Goal: Check status: Check status

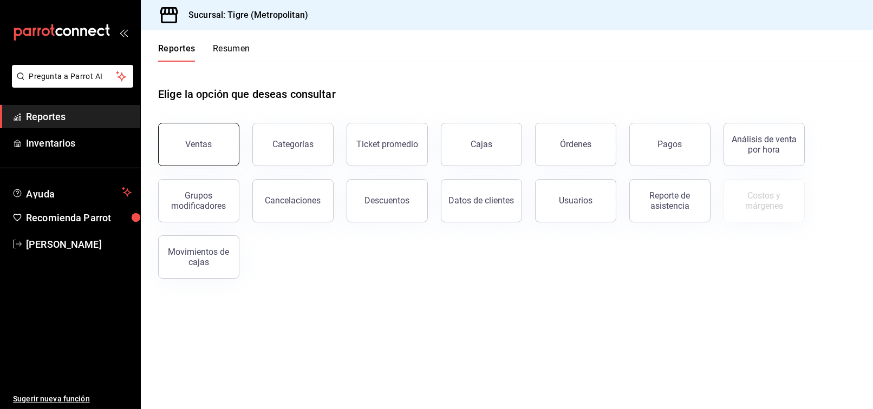
click at [183, 143] on button "Ventas" at bounding box center [198, 144] width 81 height 43
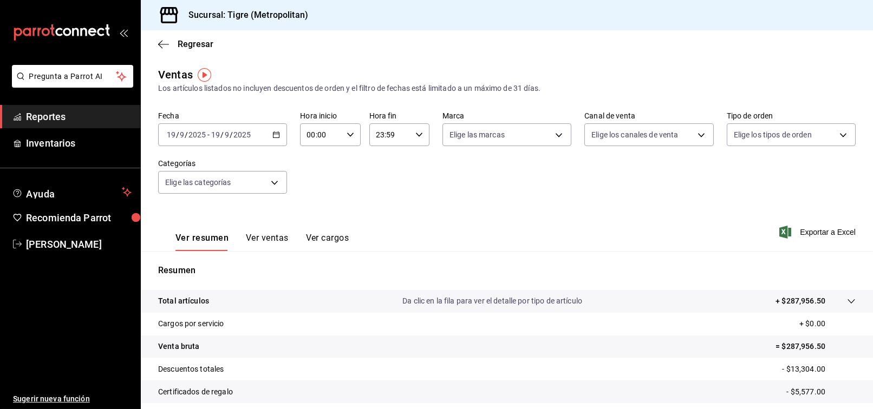
click at [276, 140] on div "[DATE] [DATE] - [DATE] [DATE]" at bounding box center [222, 134] width 129 height 23
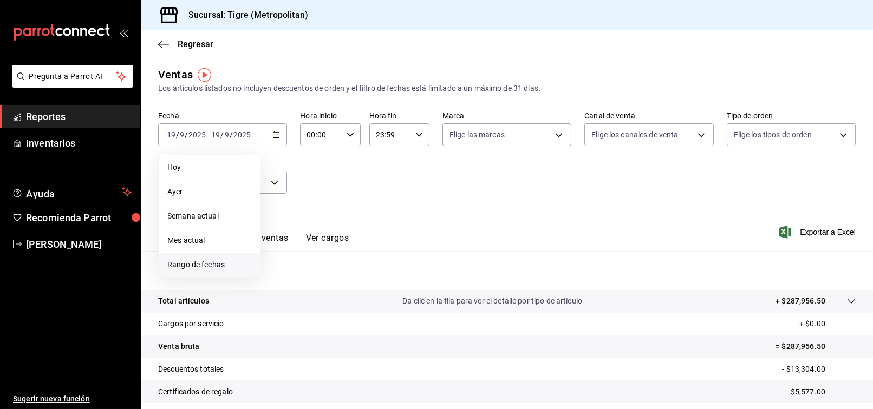
click at [219, 262] on span "Rango de fechas" at bounding box center [209, 264] width 84 height 11
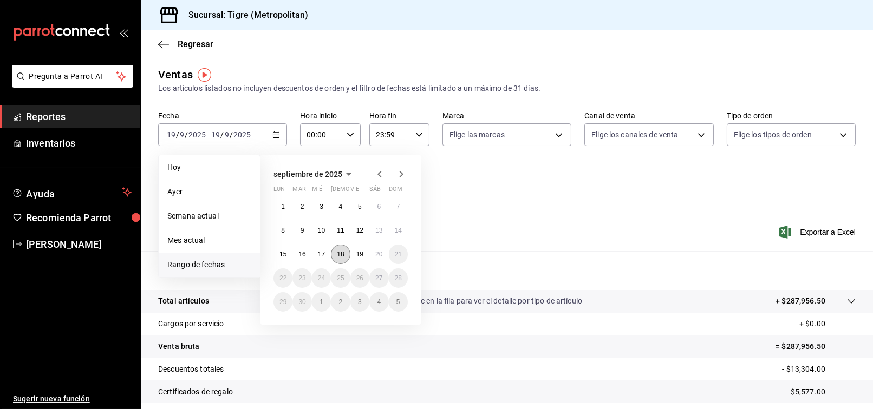
click at [342, 247] on button "18" at bounding box center [340, 254] width 19 height 19
click at [366, 250] on button "19" at bounding box center [359, 254] width 19 height 19
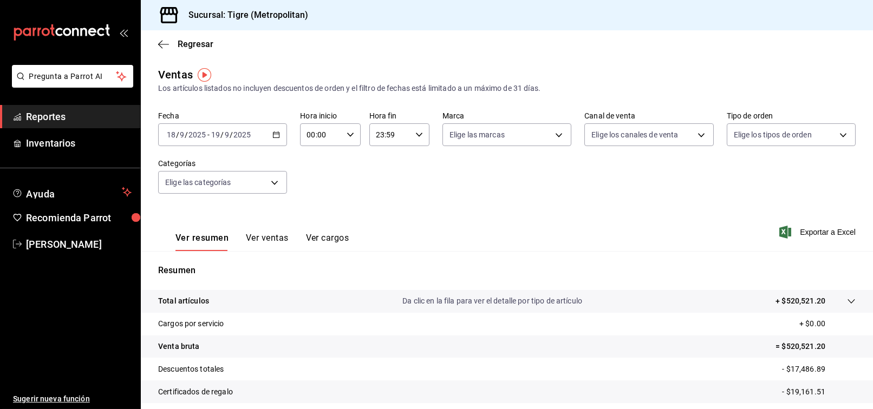
click at [353, 135] on div "00:00 Hora inicio" at bounding box center [330, 134] width 60 height 23
click at [311, 184] on span "03" at bounding box center [313, 181] width 12 height 9
type input "03:00"
click at [497, 184] on div at bounding box center [436, 204] width 873 height 409
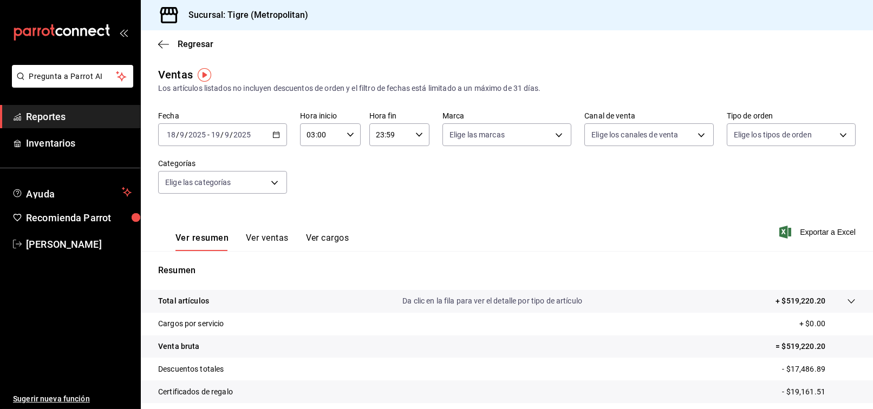
click at [272, 139] on div "[DATE] [DATE] - [DATE] [DATE]" at bounding box center [222, 134] width 129 height 23
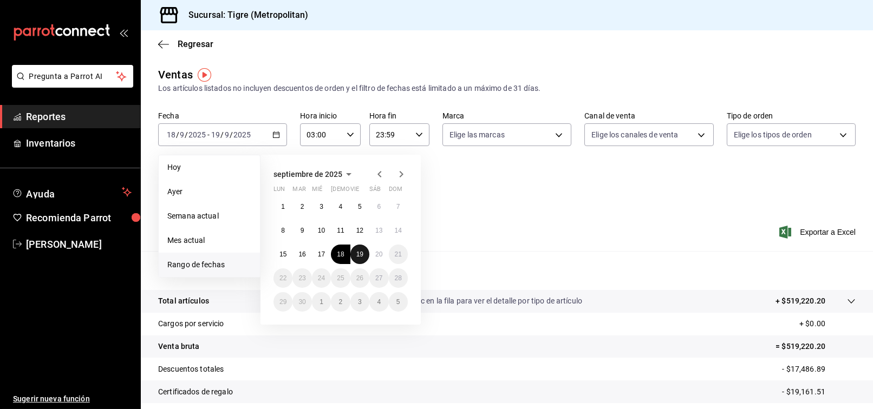
click at [361, 257] on abbr "19" at bounding box center [359, 255] width 7 height 8
click at [374, 257] on button "20" at bounding box center [378, 254] width 19 height 19
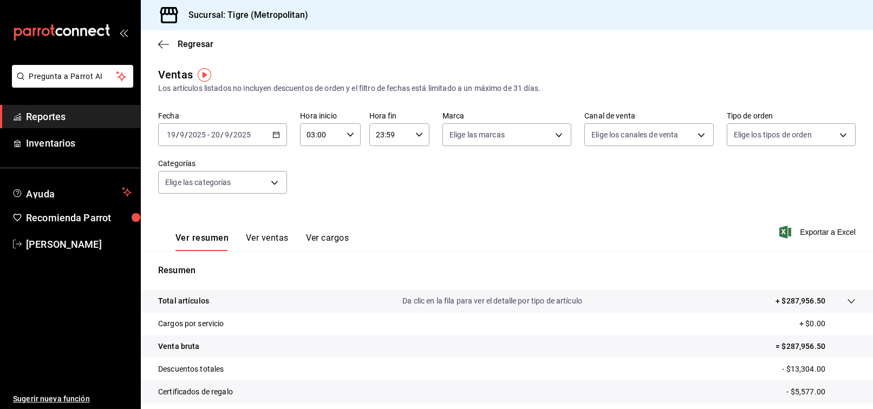
click at [414, 186] on div "Fecha [DATE] [DATE] - [DATE] [DATE] Hora inicio 03:00 Hora inicio Hora fin 23:5…" at bounding box center [506, 159] width 697 height 95
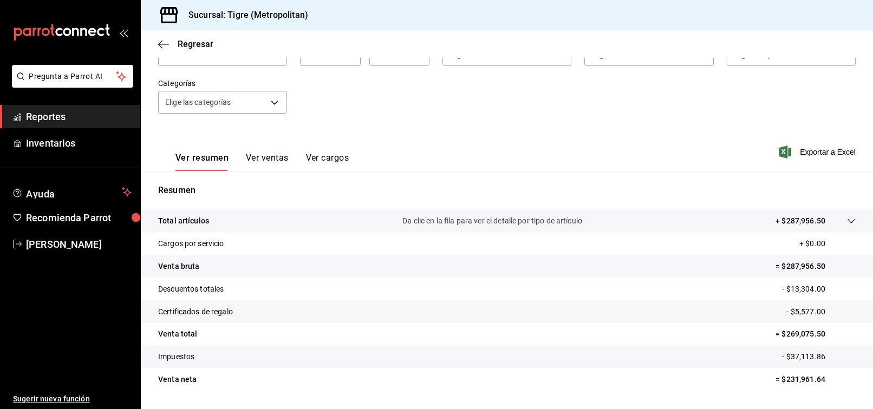
scroll to position [109, 0]
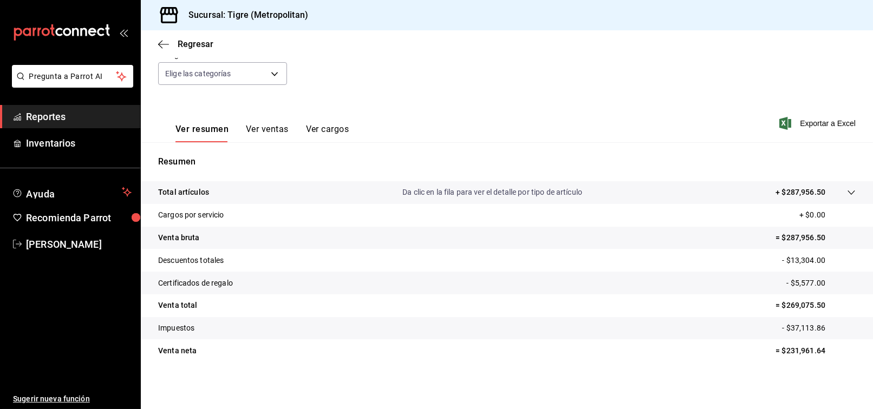
click at [791, 305] on p "= $269,075.50" at bounding box center [815, 305] width 80 height 11
copy p "269,075.50"
click at [98, 243] on span "[PERSON_NAME]" at bounding box center [79, 244] width 106 height 15
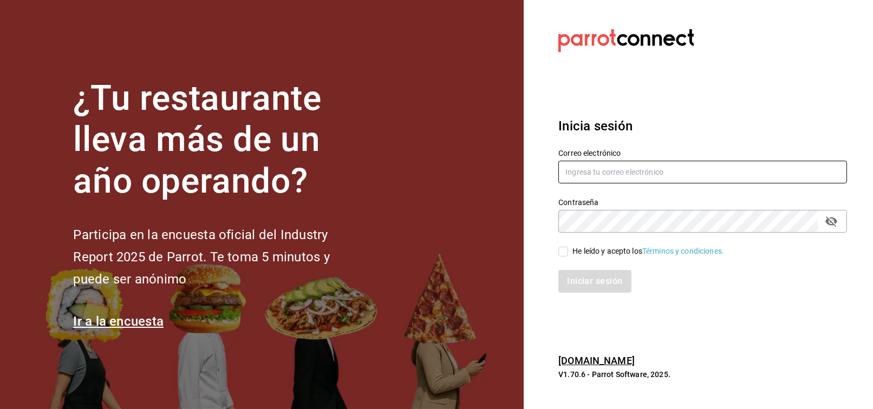
type input "[PERSON_NAME][EMAIL_ADDRESS][PERSON_NAME][DOMAIN_NAME]"
